Goal: Transaction & Acquisition: Purchase product/service

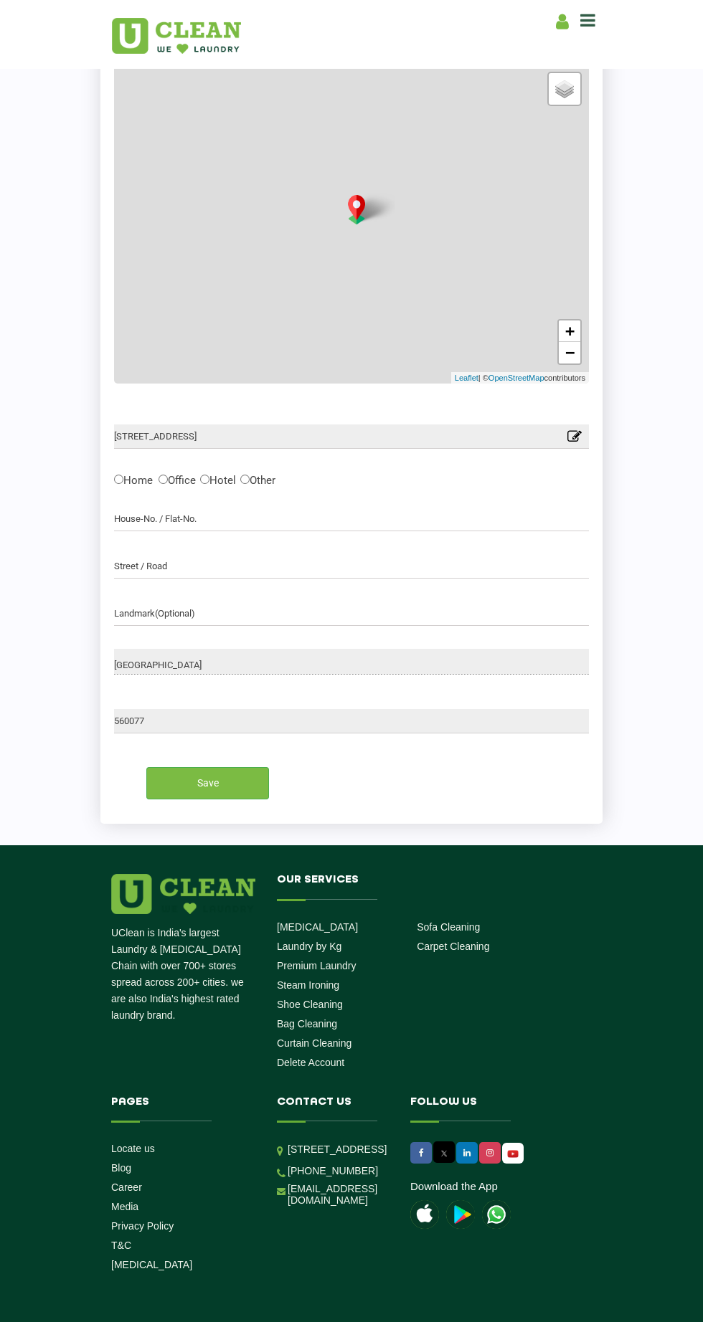
scroll to position [298, 0]
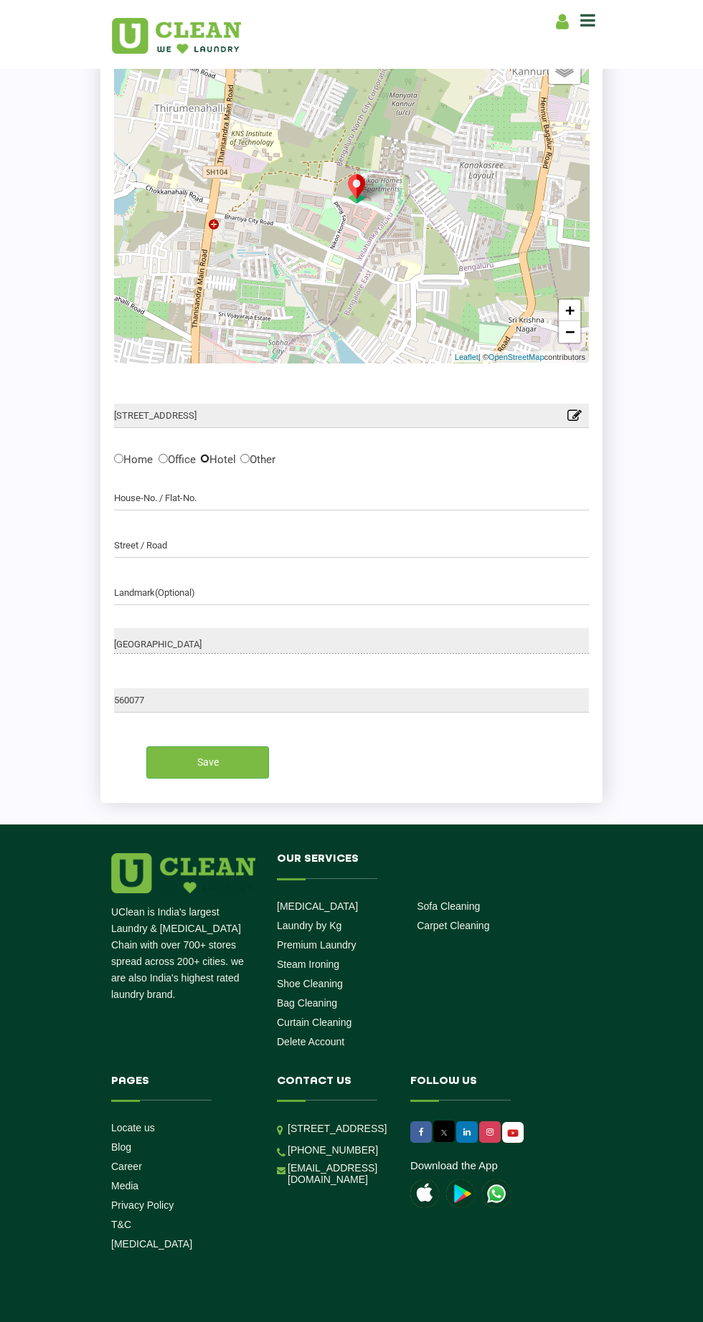
click at [209, 459] on input "Hotel" at bounding box center [204, 458] width 9 height 9
radio input "true"
click at [270, 594] on input "text" at bounding box center [351, 593] width 475 height 24
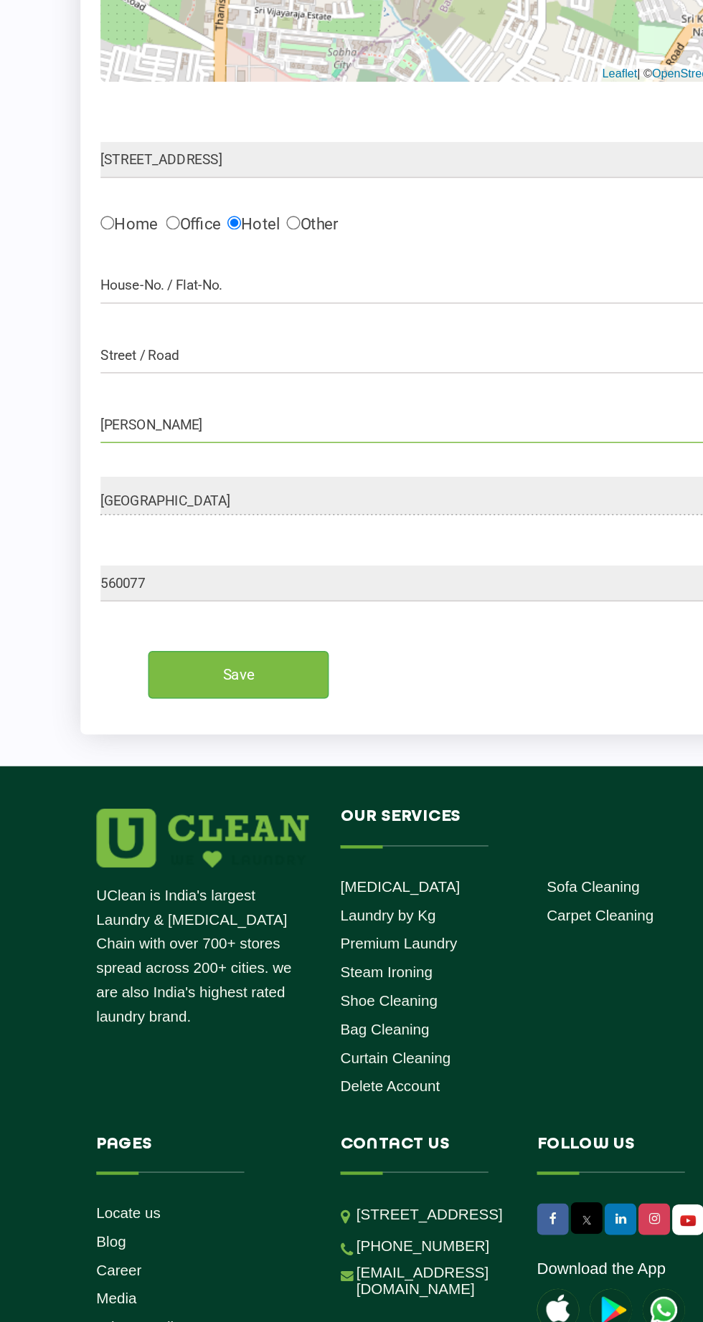
type input "Hitek"
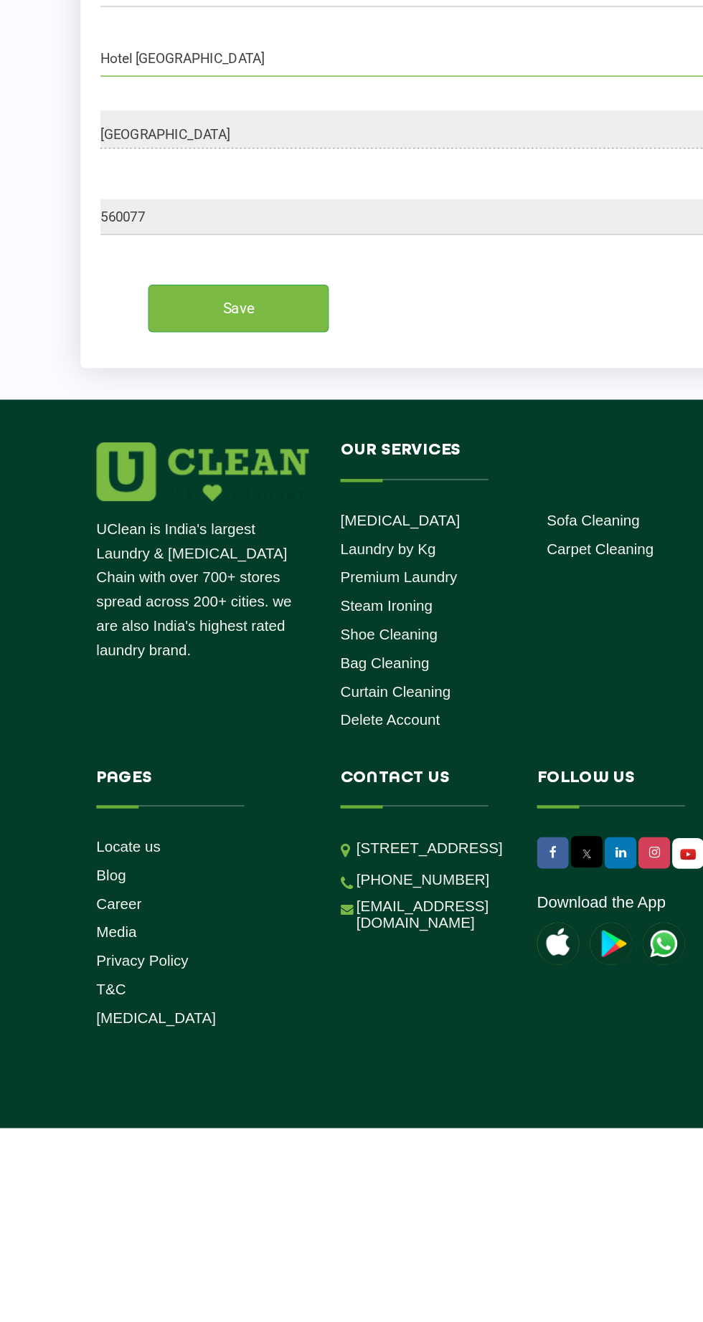
type input "Hotel Leela bharatiya city"
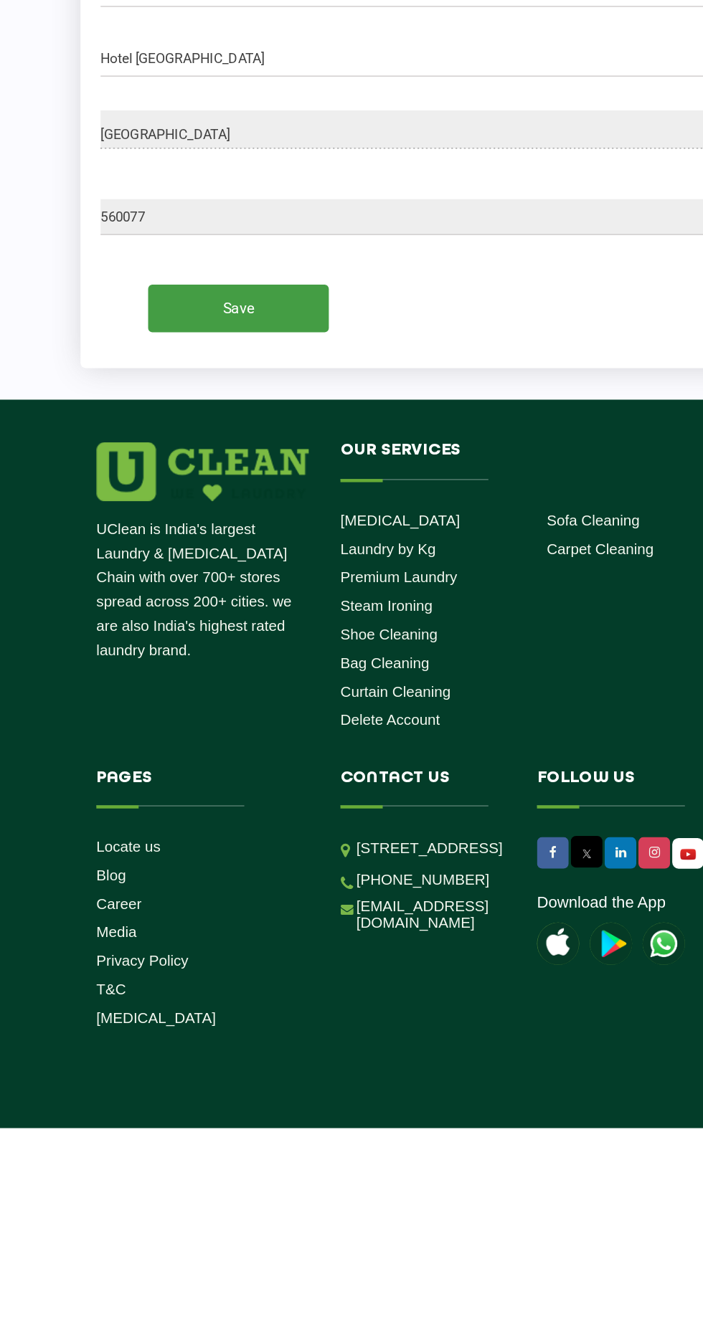
click at [234, 765] on input "Save" at bounding box center [207, 765] width 123 height 32
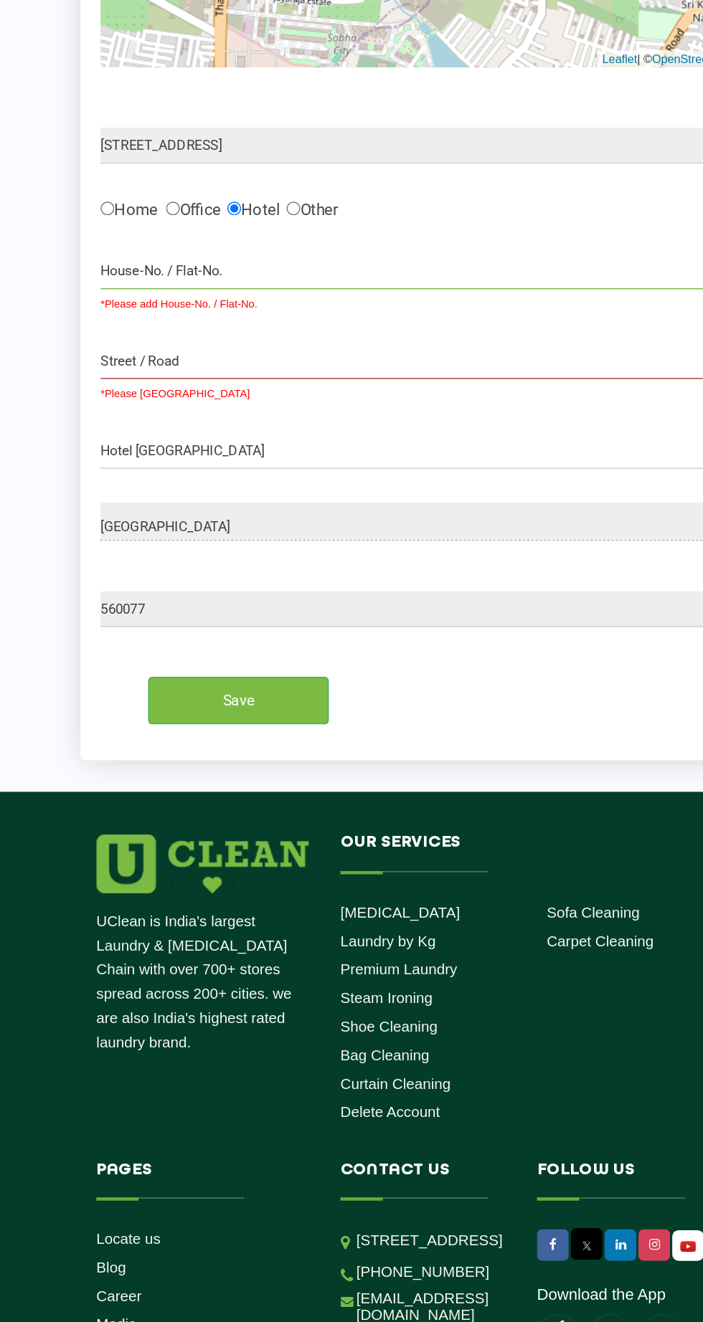
click at [368, 492] on input "text" at bounding box center [351, 487] width 475 height 24
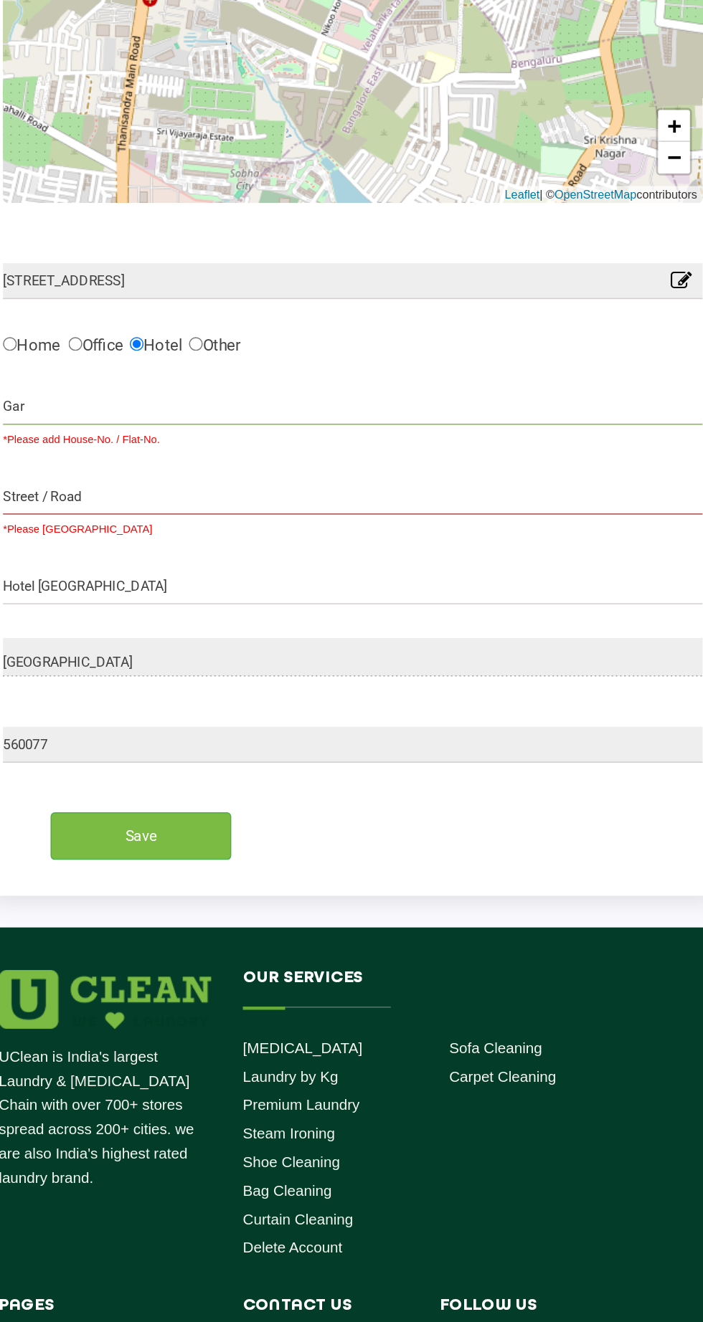
type input "Gare"
type input "Gate 4"
click at [242, 549] on input "text" at bounding box center [351, 547] width 475 height 24
type input "Thanisandra main rd"
click at [222, 784] on input "Save" at bounding box center [207, 778] width 123 height 32
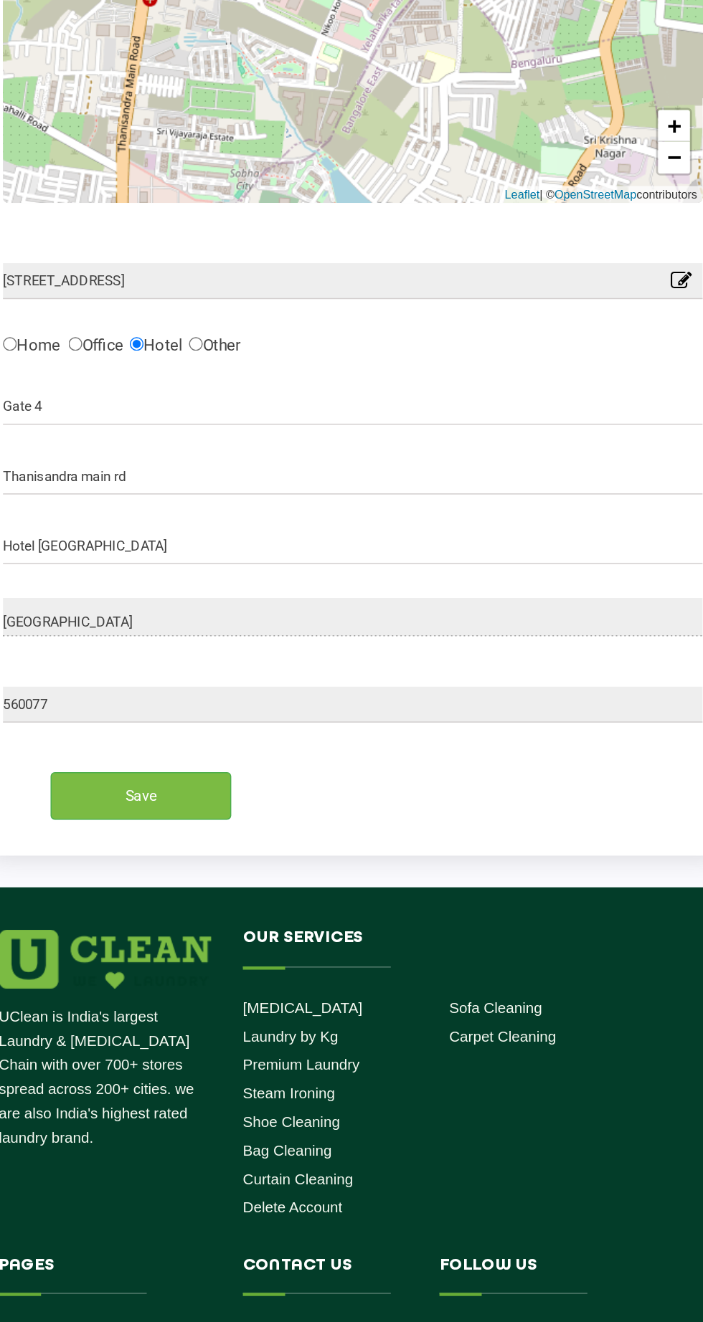
scroll to position [0, 0]
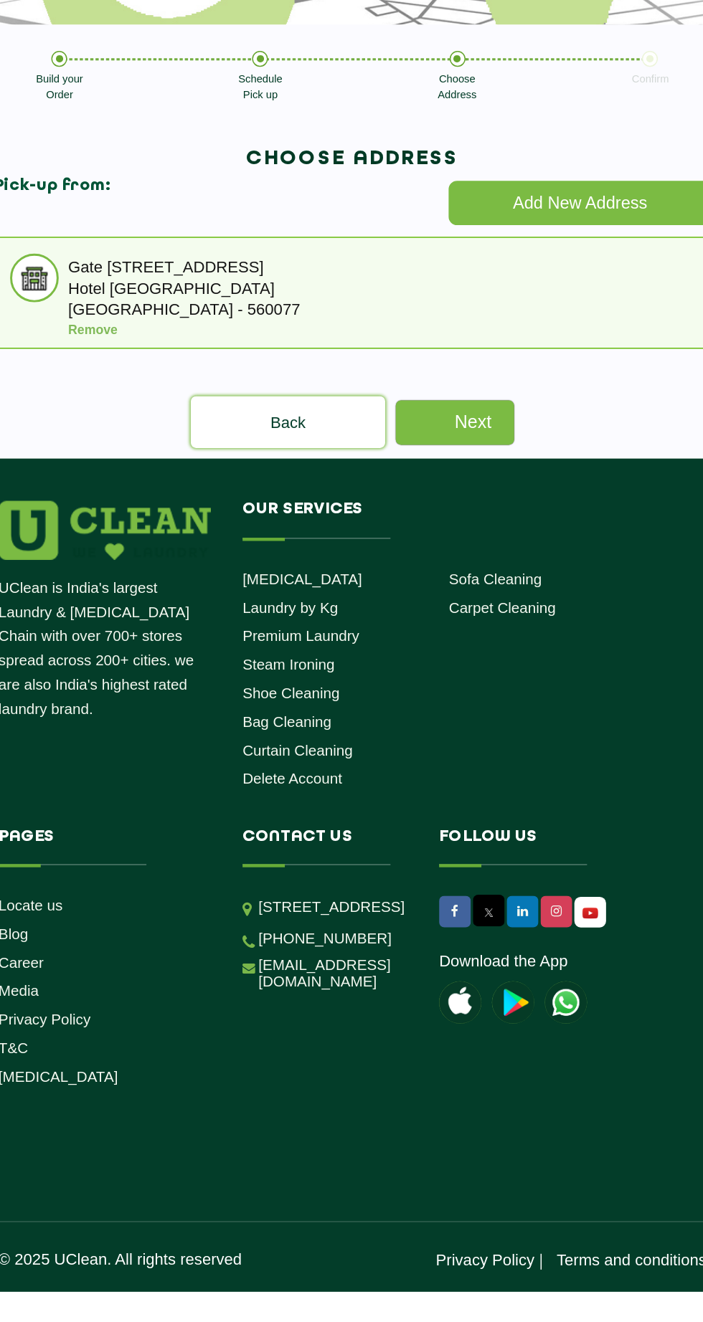
click at [424, 493] on link "Next" at bounding box center [421, 497] width 80 height 30
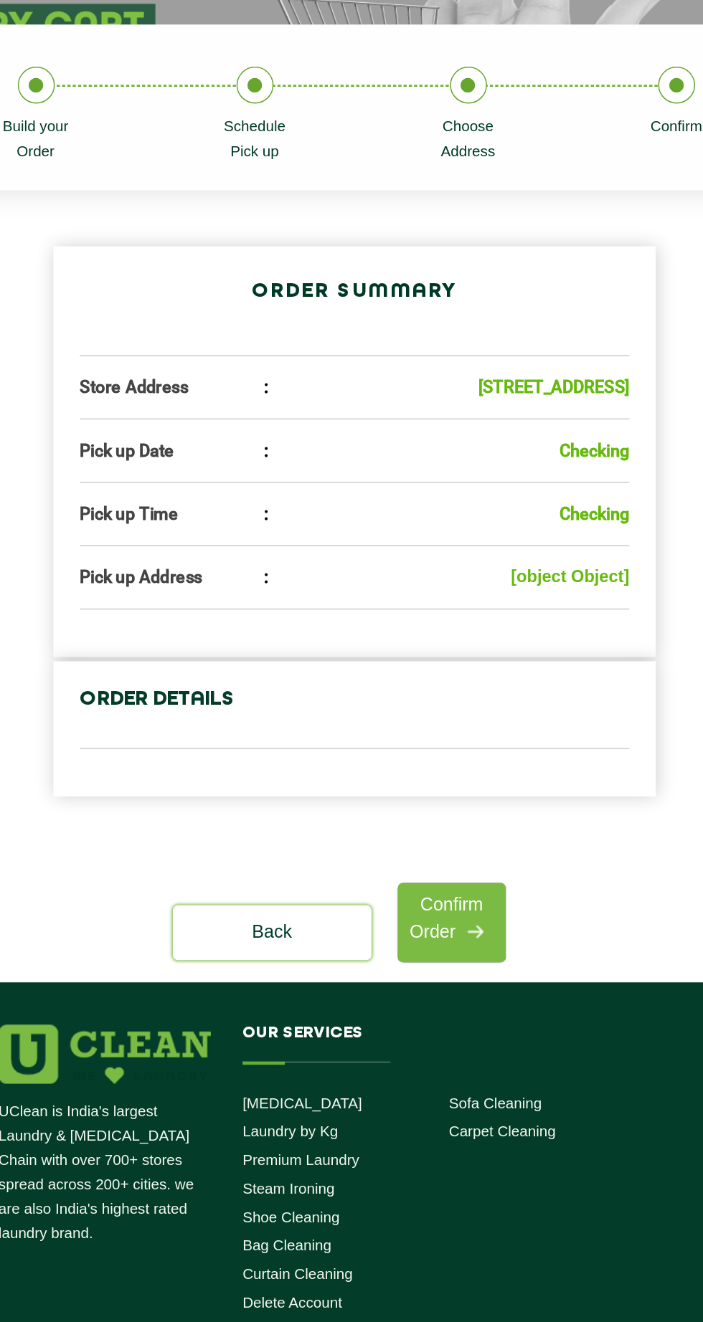
click at [519, 523] on b "Checking" at bounding box center [515, 517] width 47 height 14
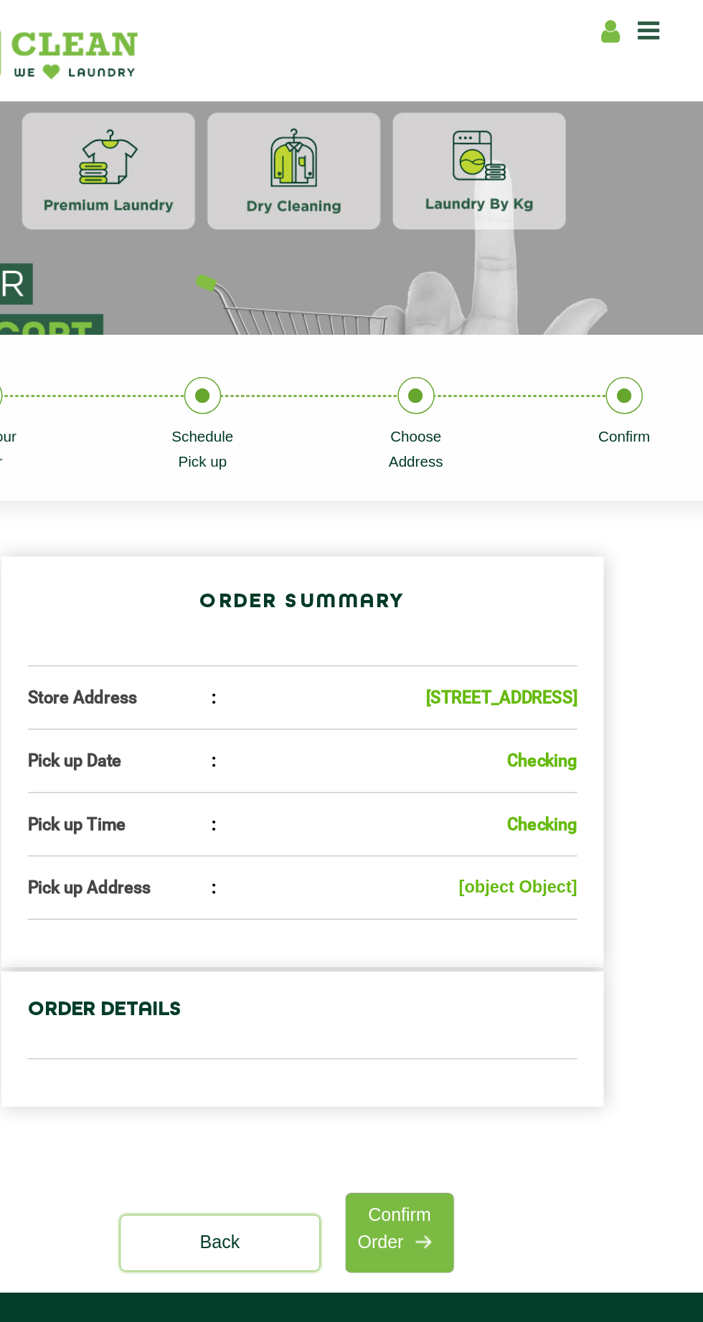
click at [492, 123] on section at bounding box center [351, 140] width 703 height 176
click at [215, 43] on img at bounding box center [176, 36] width 129 height 36
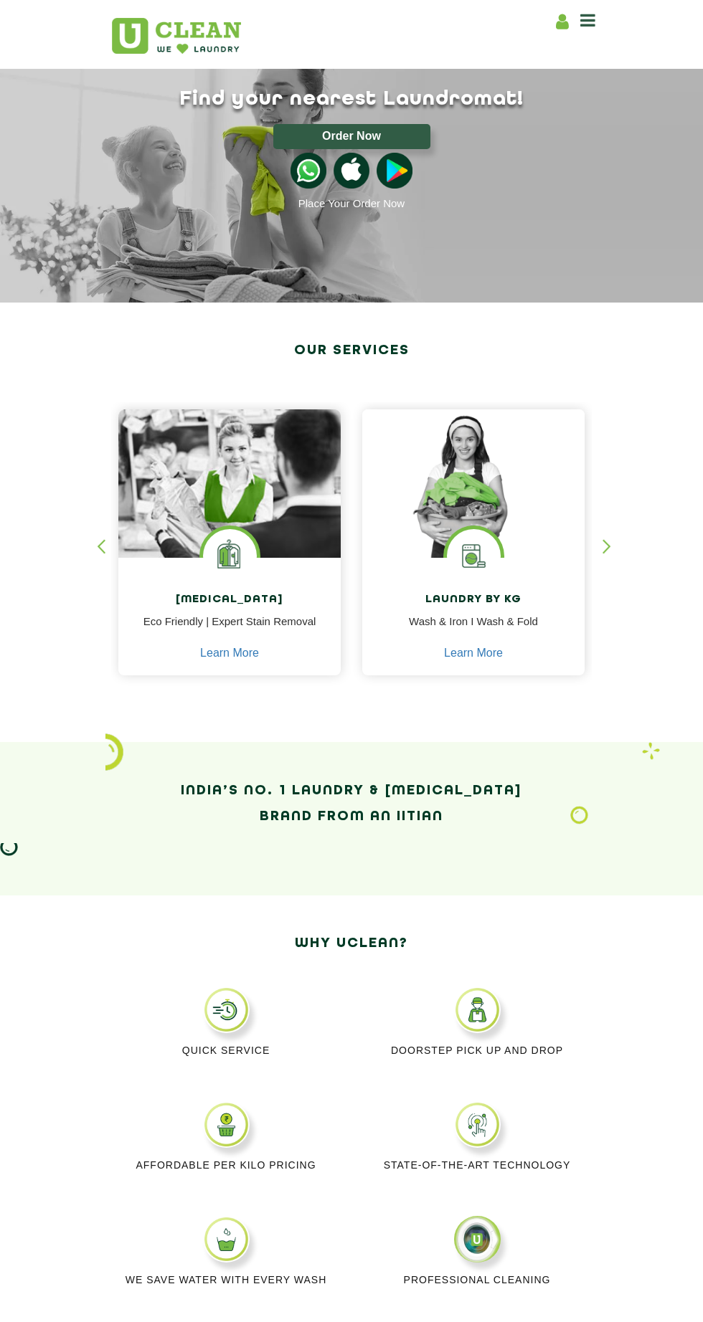
click at [475, 462] on img at bounding box center [473, 483] width 222 height 148
click at [508, 616] on p "Wash & Iron I Wash & Fold" at bounding box center [473, 630] width 201 height 32
click at [397, 139] on button "Order Now" at bounding box center [351, 136] width 157 height 25
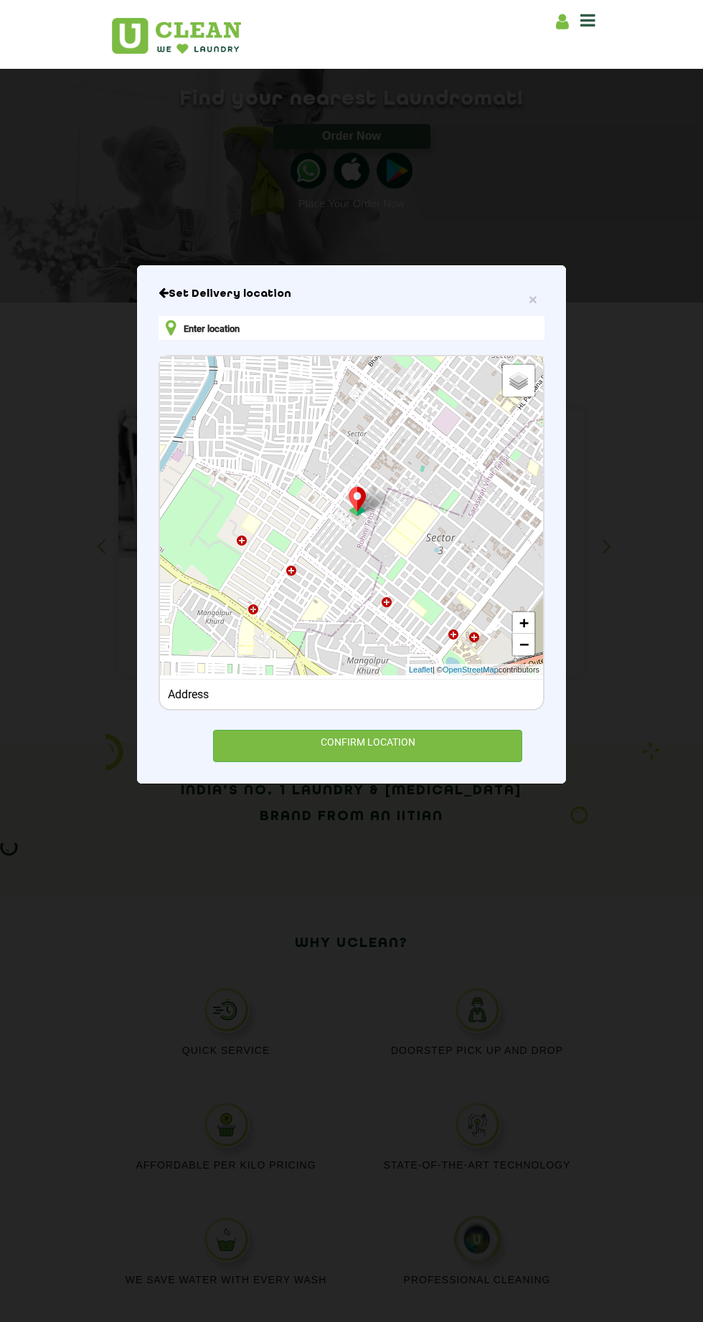
click at [391, 340] on input "text" at bounding box center [351, 328] width 386 height 24
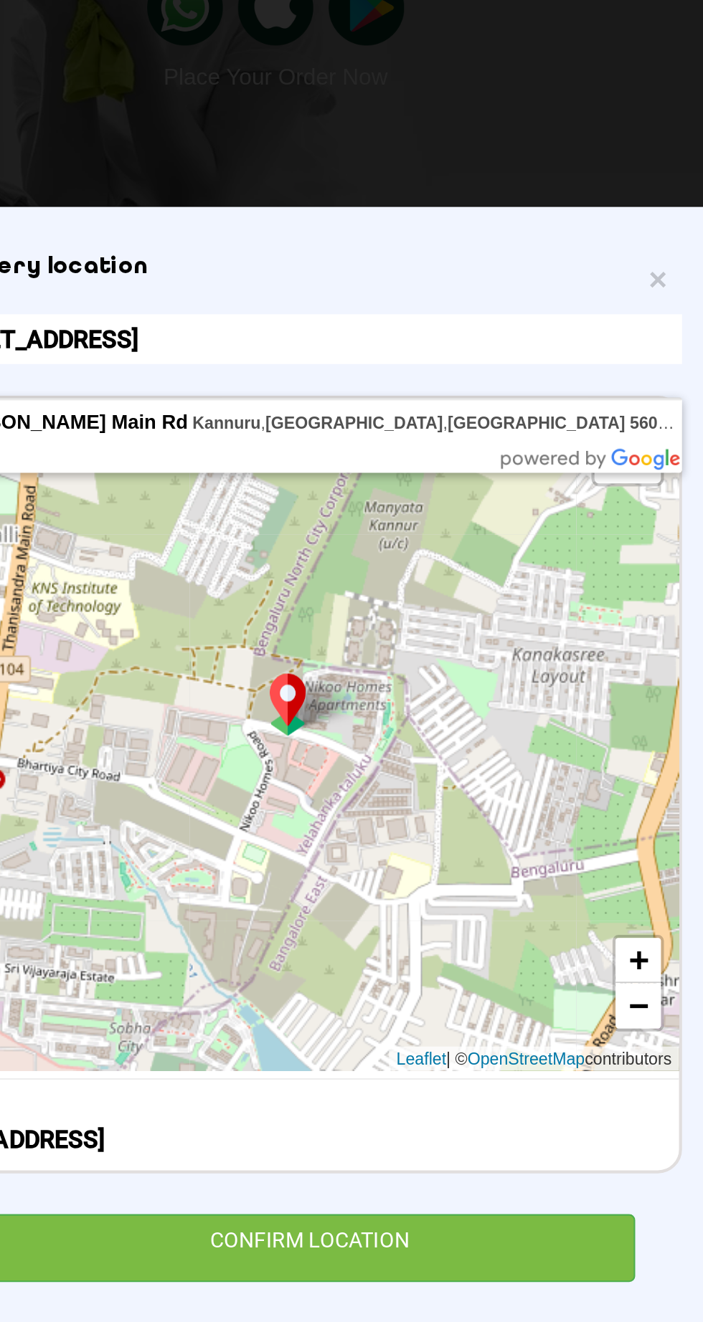
type input "6/2, Thanisandra Main Rd, Kannuru, Bengaluru, Karnataka 560064, India"
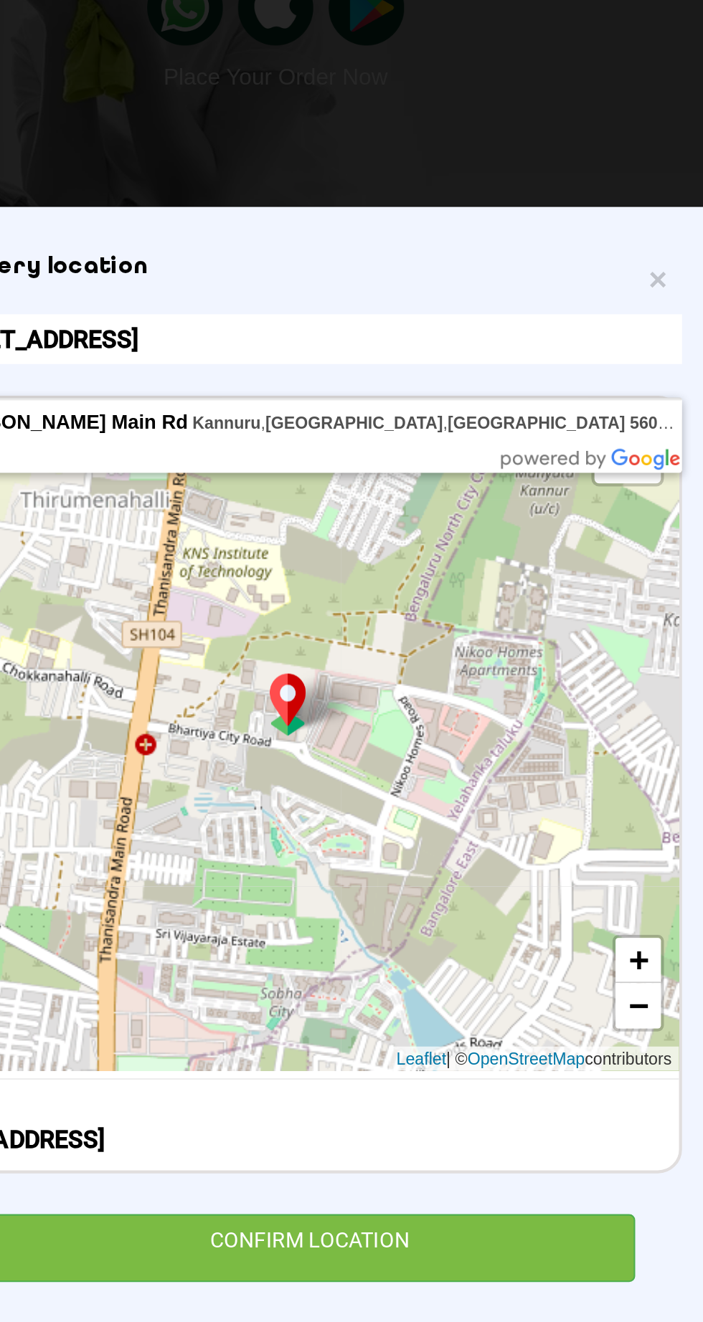
click at [315, 776] on div "CONFIRM LOCATION" at bounding box center [367, 759] width 309 height 32
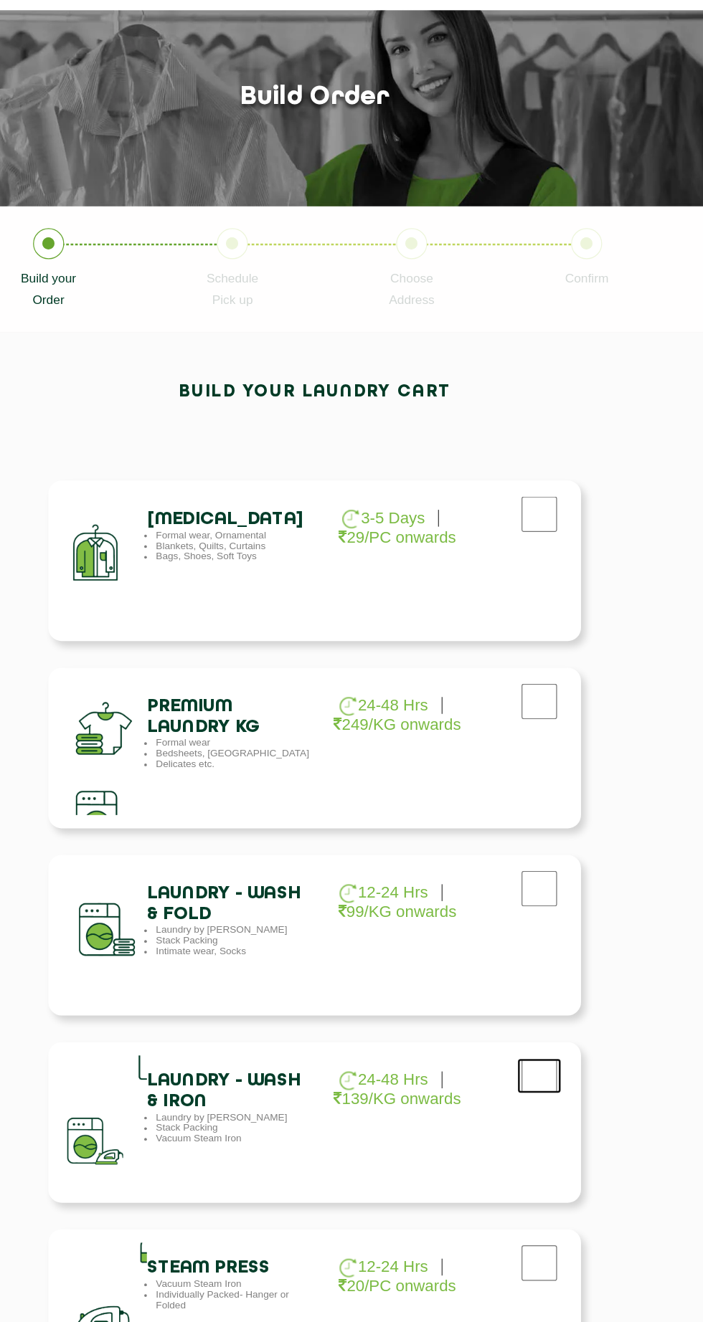
click at [533, 490] on input "checkbox" at bounding box center [533, 476] width 36 height 29
checkbox input "true"
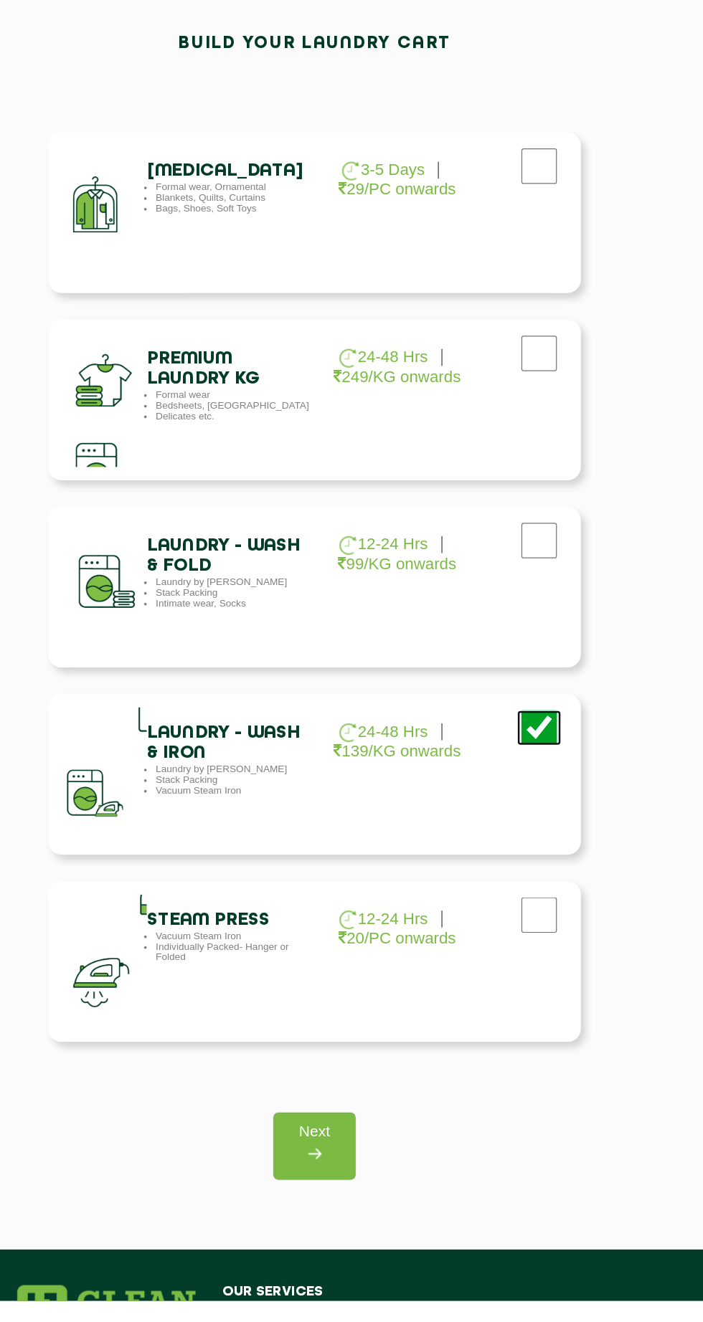
scroll to position [72, 0]
click at [347, 1190] on img at bounding box center [351, 1202] width 26 height 26
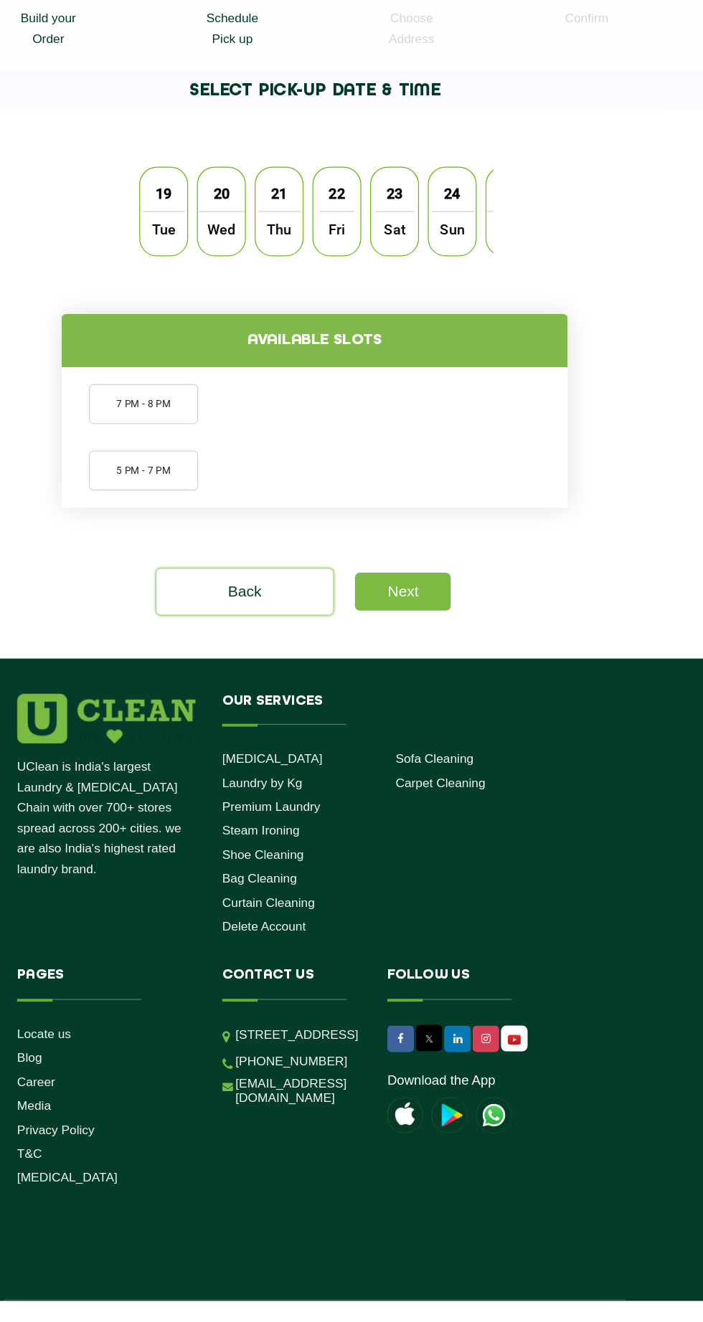
click at [323, 455] on span "Thu" at bounding box center [323, 456] width 34 height 29
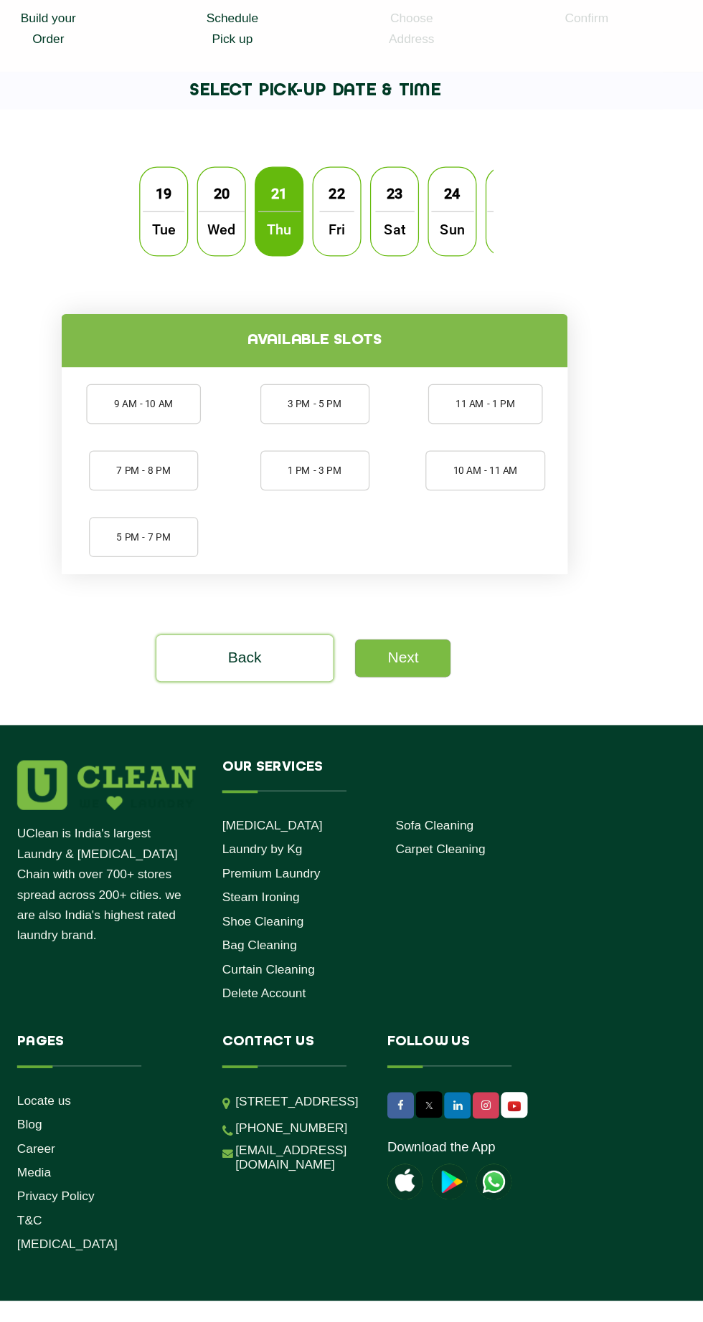
click at [228, 708] on li "5 PM - 7 PM" at bounding box center [213, 705] width 88 height 32
click at [444, 814] on link "Next" at bounding box center [422, 803] width 77 height 30
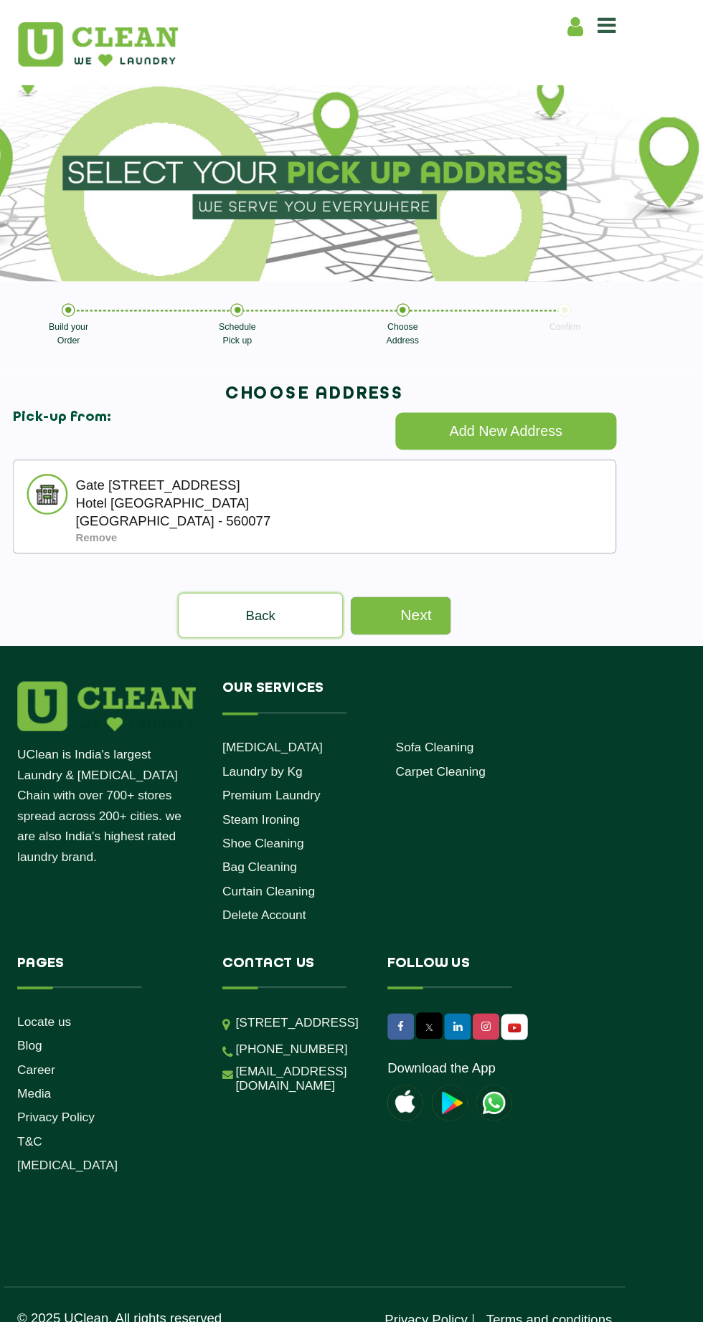
click at [434, 496] on link "Next" at bounding box center [421, 497] width 80 height 30
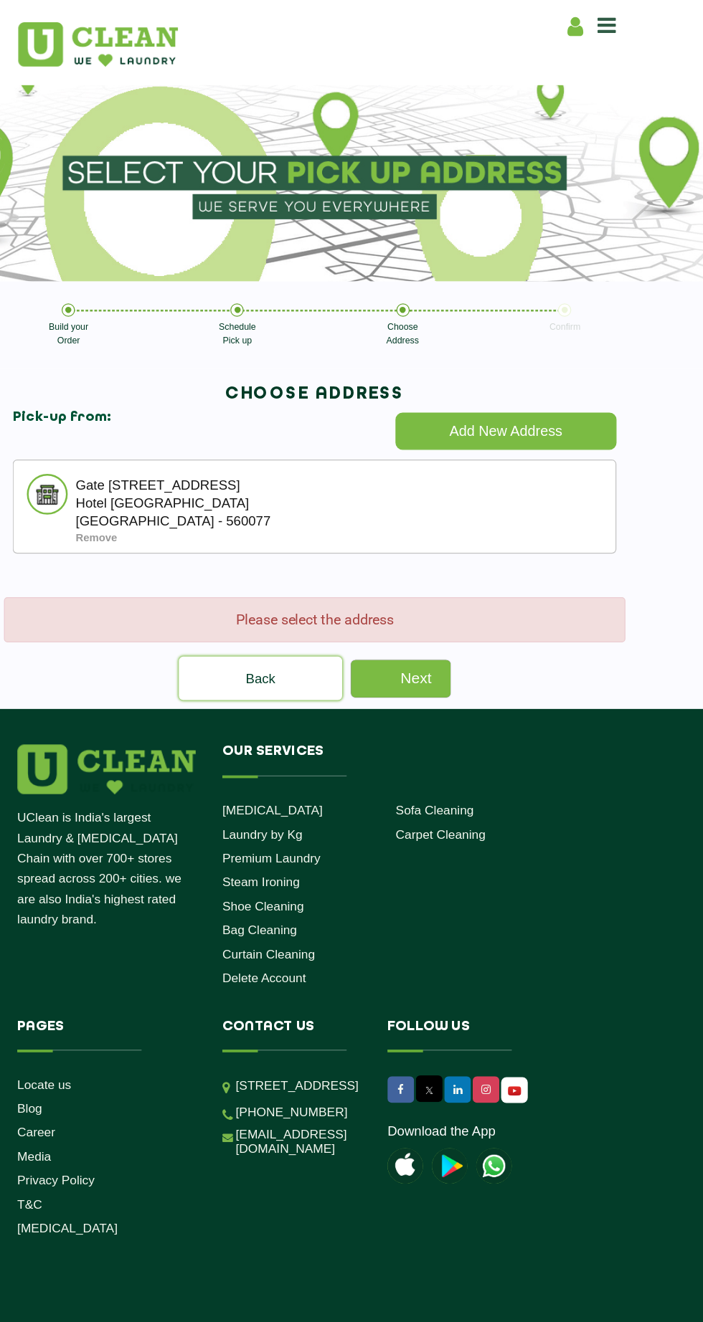
click at [538, 438] on div "Remove" at bounding box center [376, 434] width 436 height 10
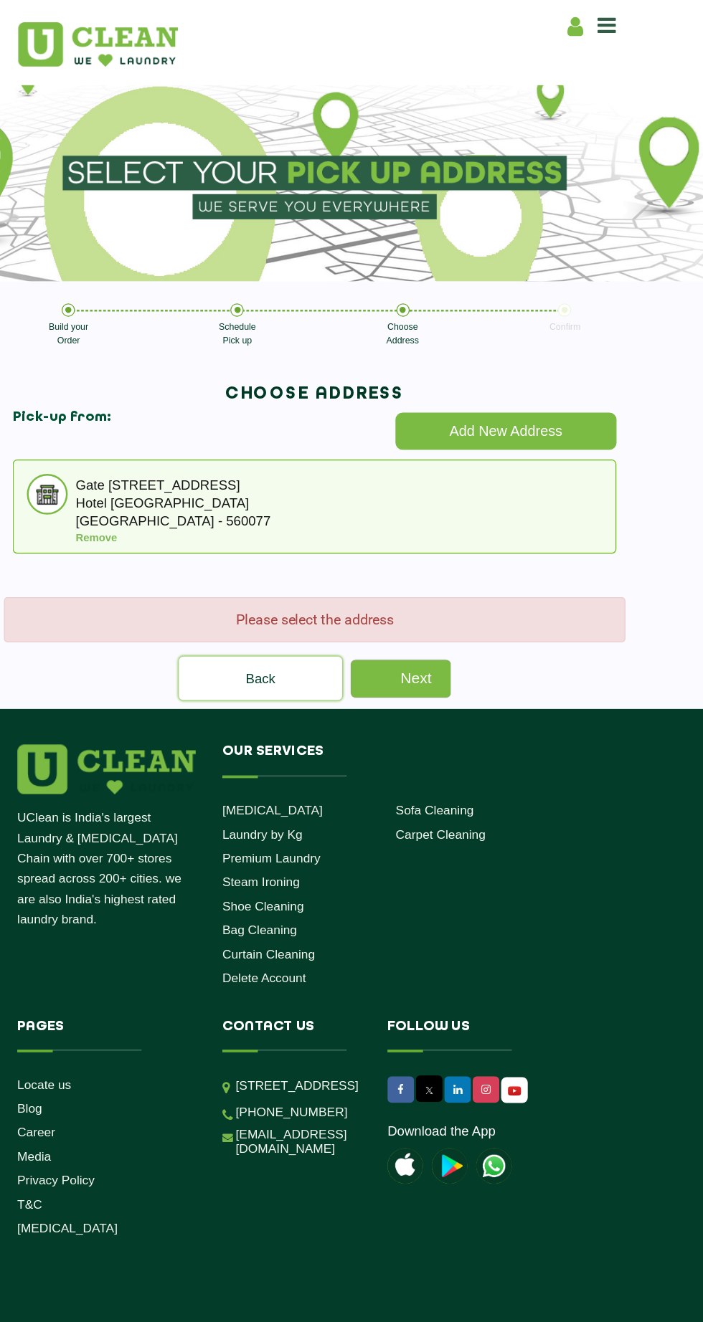
click at [433, 543] on link "Next" at bounding box center [421, 548] width 80 height 30
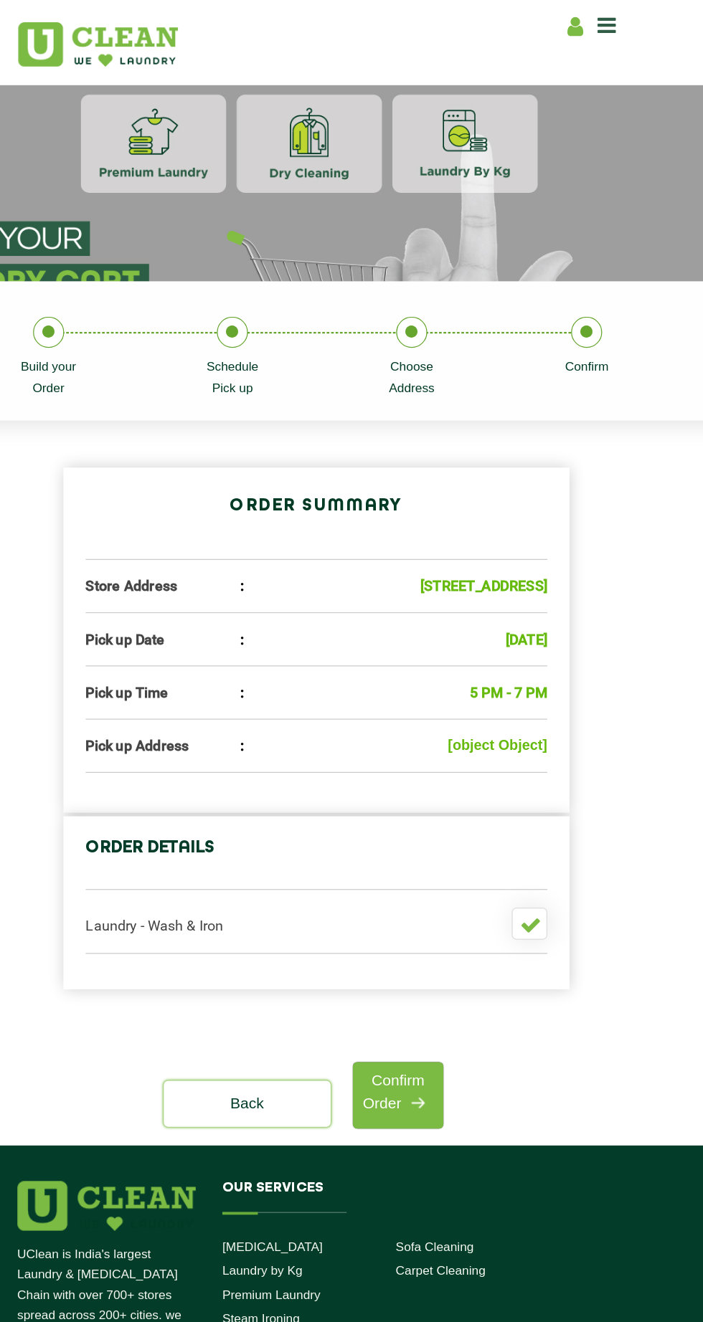
click at [506, 608] on b "[object Object]" at bounding box center [499, 602] width 80 height 12
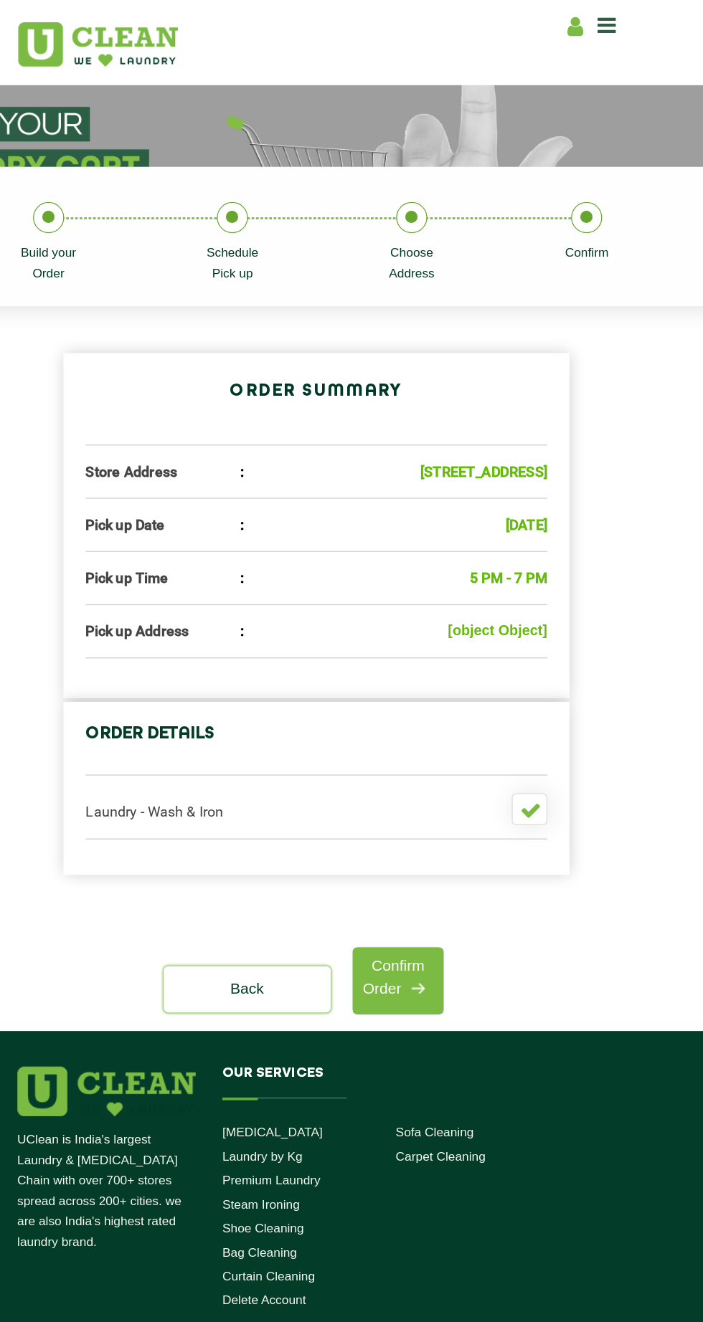
scroll to position [84, 0]
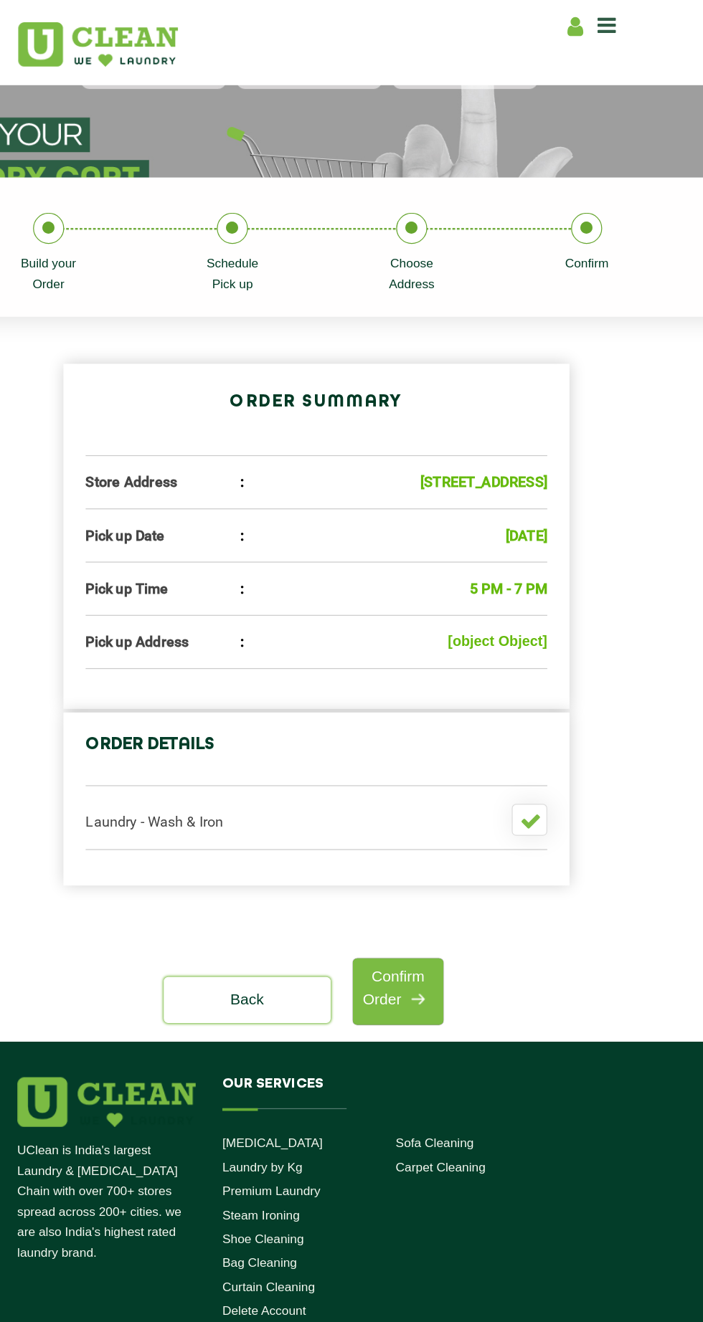
click at [294, 827] on link "Back" at bounding box center [296, 807] width 135 height 37
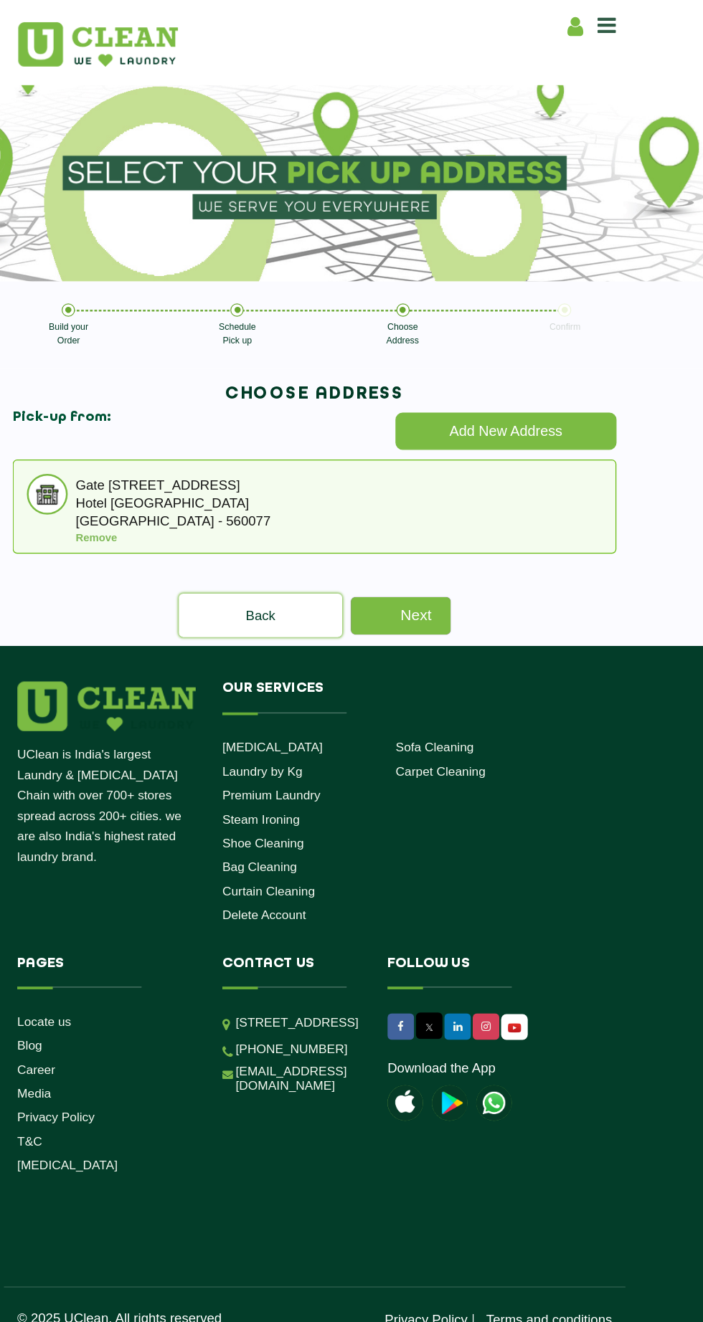
click at [307, 497] on link "Back" at bounding box center [307, 497] width 131 height 35
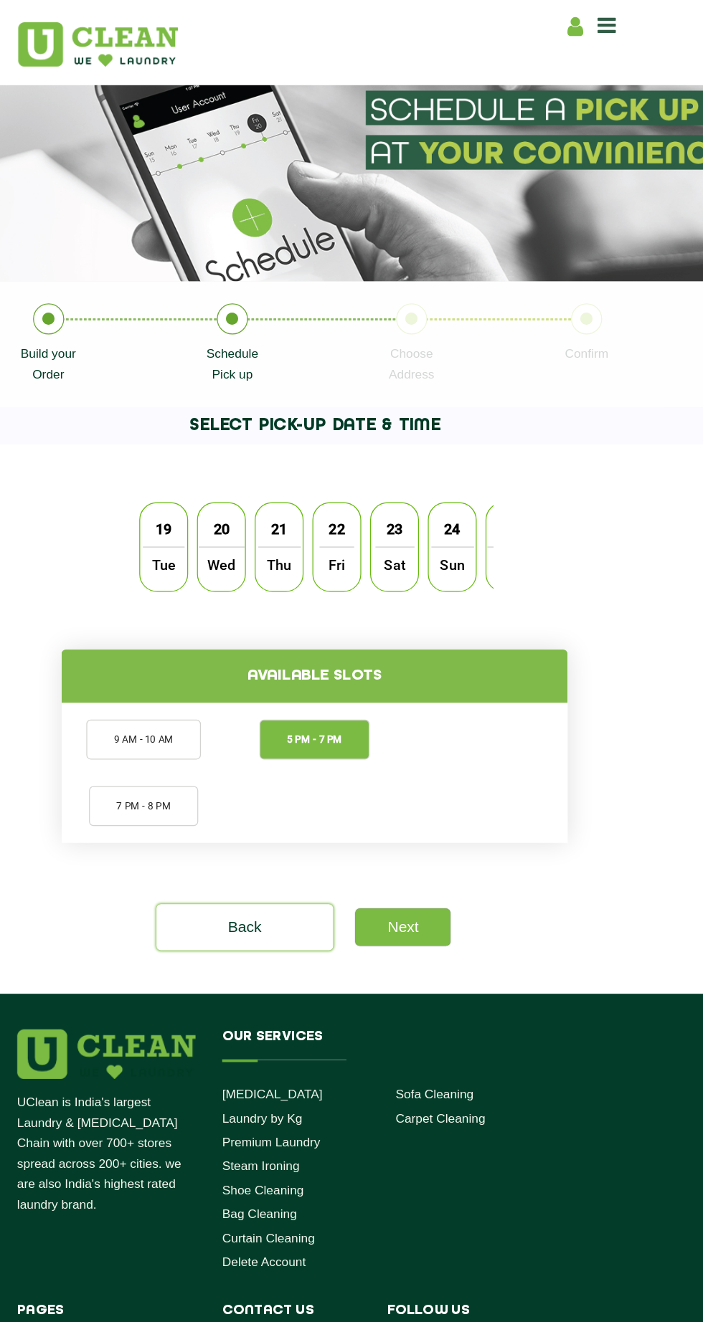
click at [315, 757] on link "Back" at bounding box center [295, 748] width 143 height 37
